Goal: Task Accomplishment & Management: Manage account settings

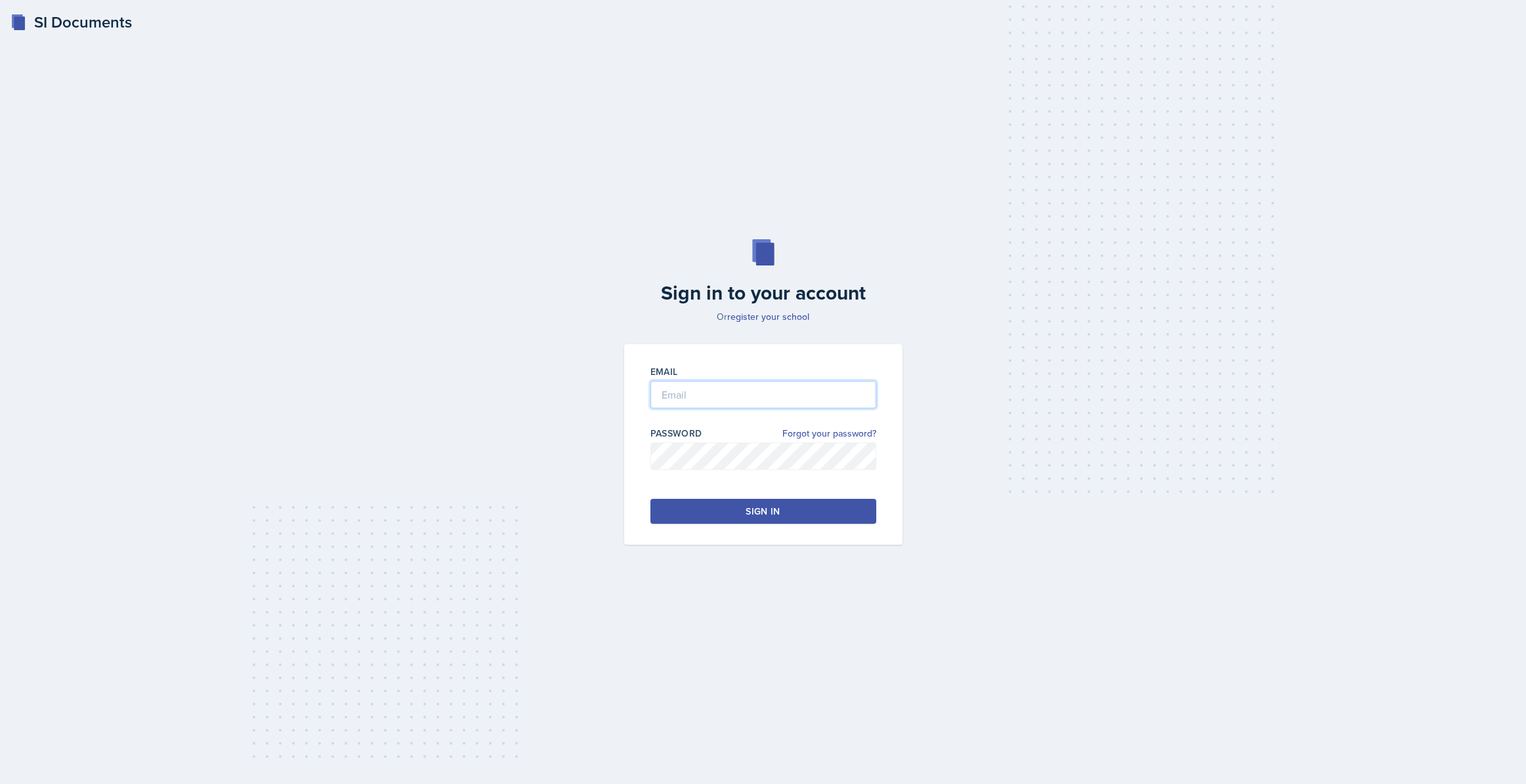
click at [708, 388] on input "email" at bounding box center [763, 394] width 226 height 27
type input "[EMAIL_ADDRESS][PERSON_NAME][DOMAIN_NAME]"
click at [725, 397] on input "[EMAIL_ADDRESS][PERSON_NAME][DOMAIN_NAME]" at bounding box center [763, 394] width 226 height 27
click at [706, 225] on div "Sign in to your account Or register your school Email [EMAIL_ADDRESS][PERSON_NA…" at bounding box center [763, 392] width 1484 height 390
click at [790, 511] on button "Sign in" at bounding box center [763, 511] width 226 height 25
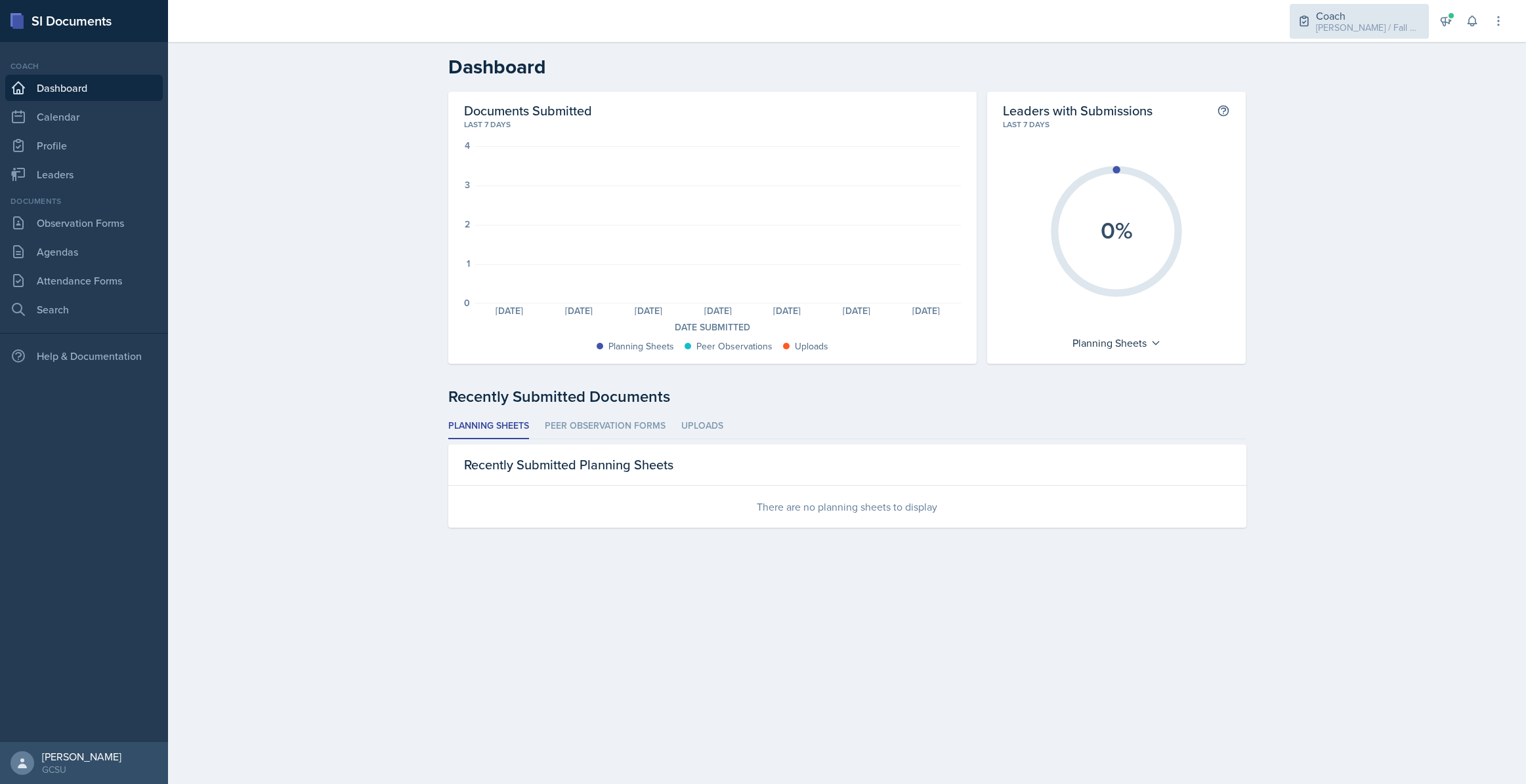
click at [1377, 26] on div "[PERSON_NAME] / Fall 2025" at bounding box center [1368, 28] width 105 height 14
click at [1246, 76] on div "Dashboard" at bounding box center [847, 67] width 840 height 24
click at [1372, 25] on div "[PERSON_NAME] / Fall 2025" at bounding box center [1368, 28] width 105 height 14
click at [1243, 58] on h2 "Dashboard" at bounding box center [846, 67] width 798 height 24
click at [1363, 144] on div "Dashboard Documents Submitted Last 7 days 4 3 2 1 0 Planning Sheets: 0 Planning…" at bounding box center [847, 301] width 1358 height 517
